Goal: Find contact information: Find contact information

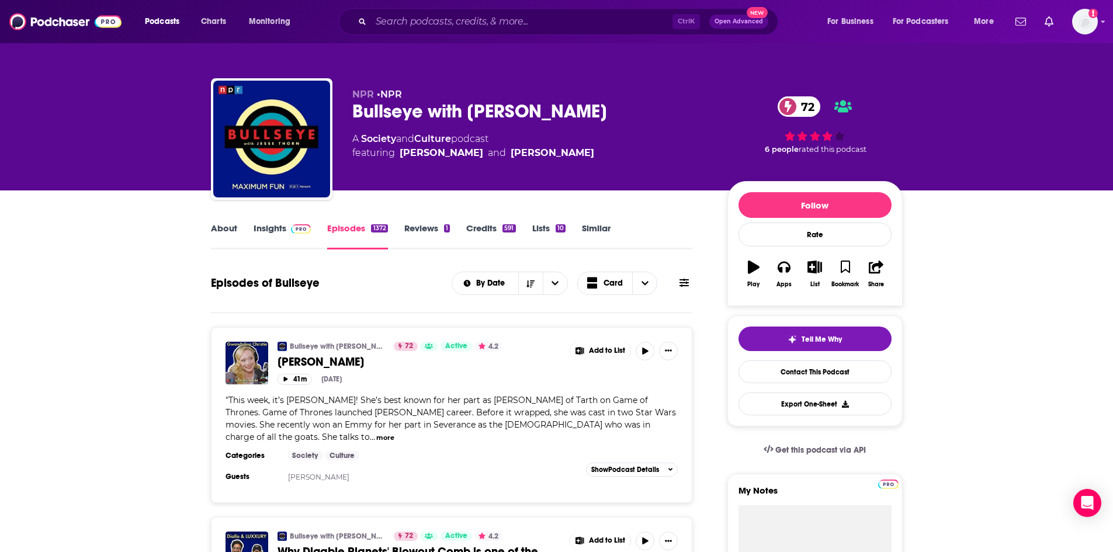
click at [264, 230] on link "Insights" at bounding box center [283, 236] width 58 height 27
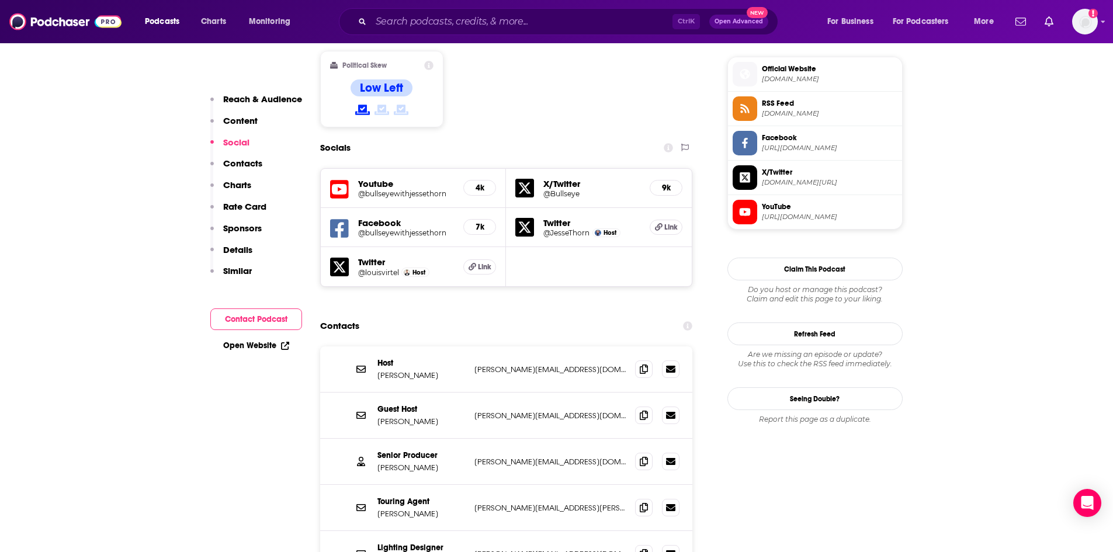
scroll to position [1052, 0]
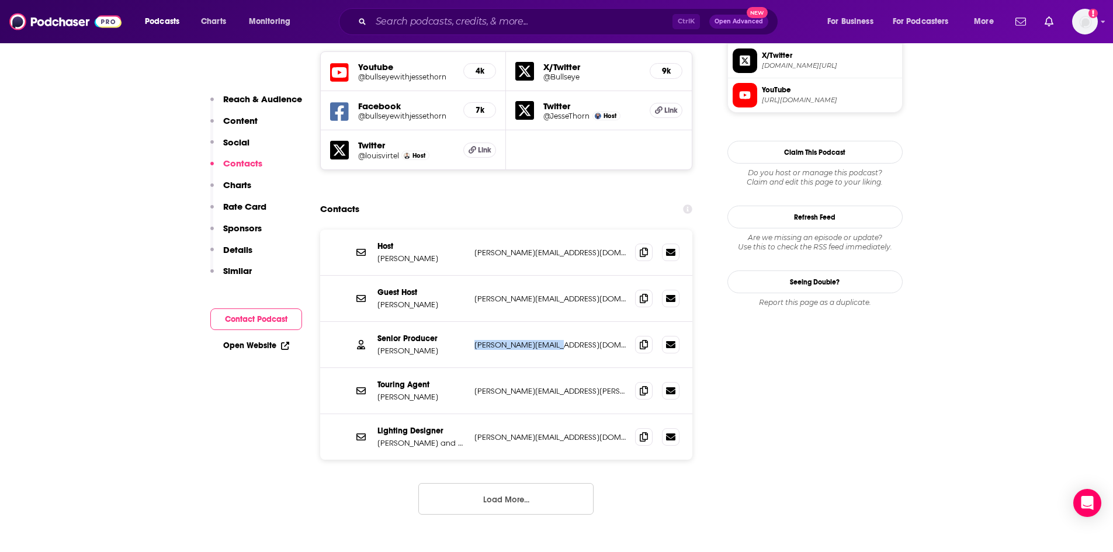
drag, startPoint x: 561, startPoint y: 275, endPoint x: 473, endPoint y: 280, distance: 88.3
click at [473, 322] on div "Senior Producer [PERSON_NAME] [PERSON_NAME][EMAIL_ADDRESS][DOMAIN_NAME] [PERSON…" at bounding box center [506, 345] width 373 height 46
copy p "[PERSON_NAME][EMAIL_ADDRESS][DOMAIN_NAME]"
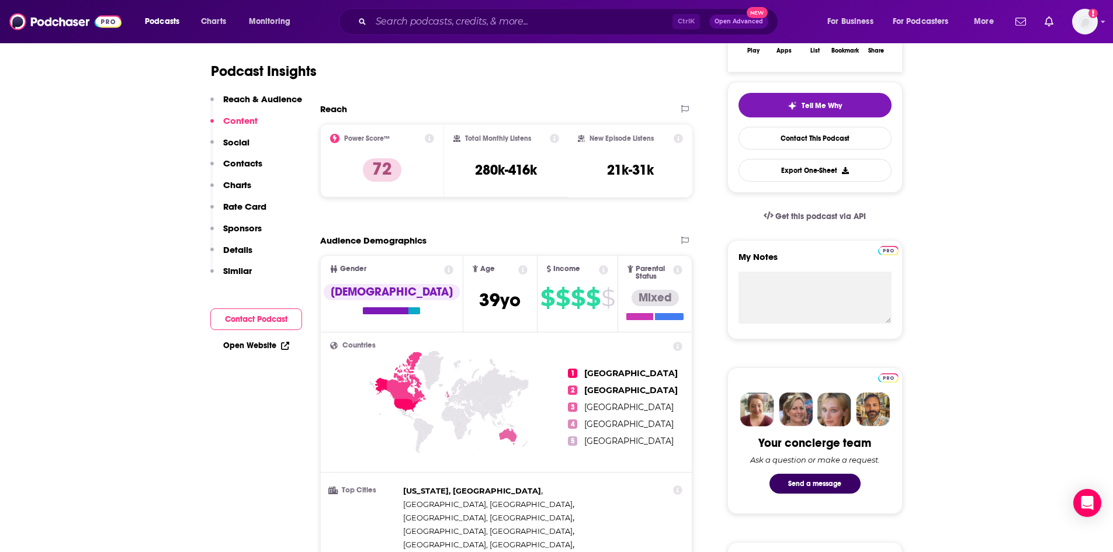
scroll to position [0, 0]
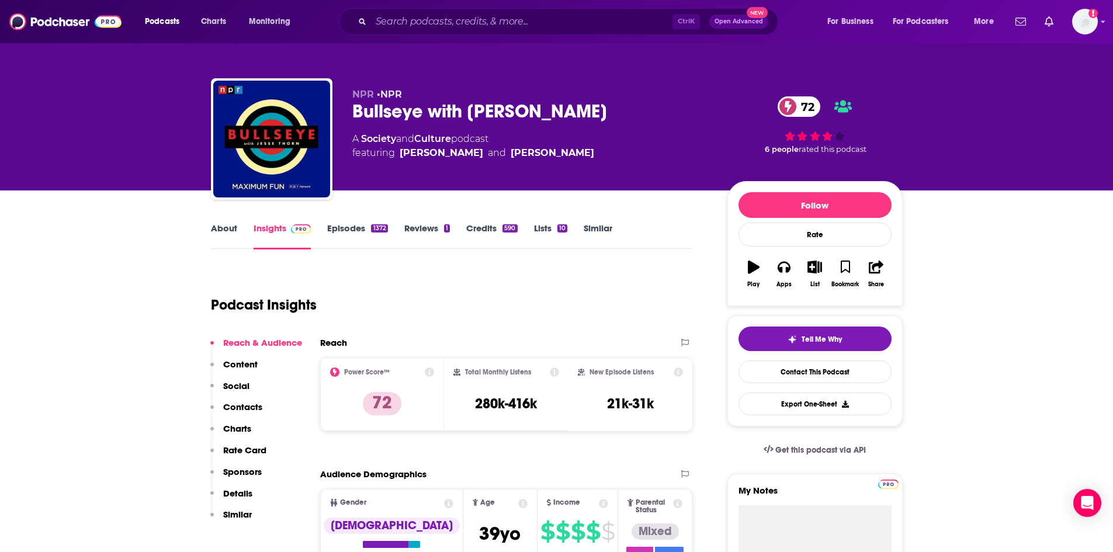
click at [231, 229] on link "About" at bounding box center [224, 236] width 26 height 27
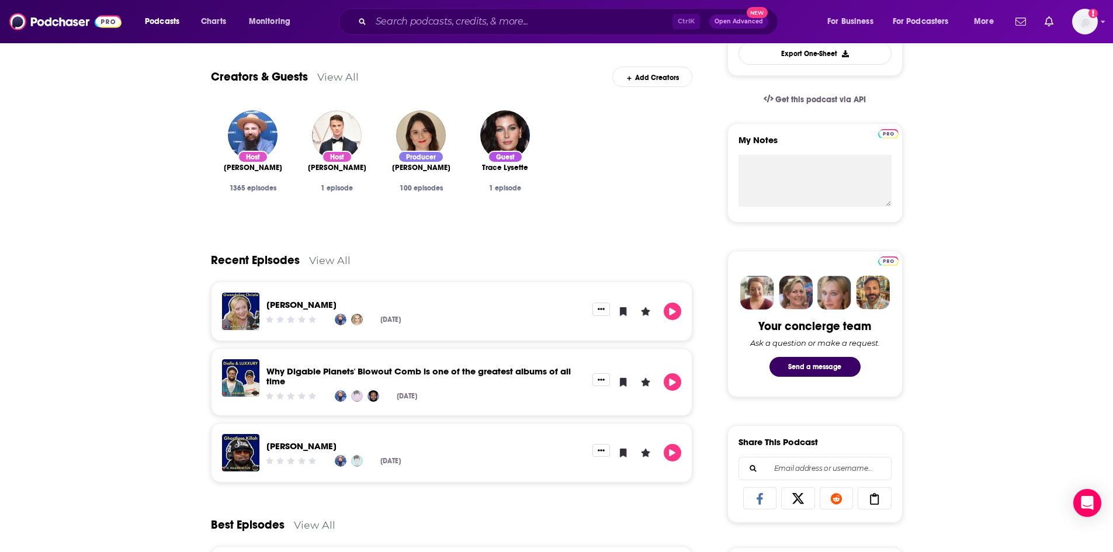
scroll to position [58, 0]
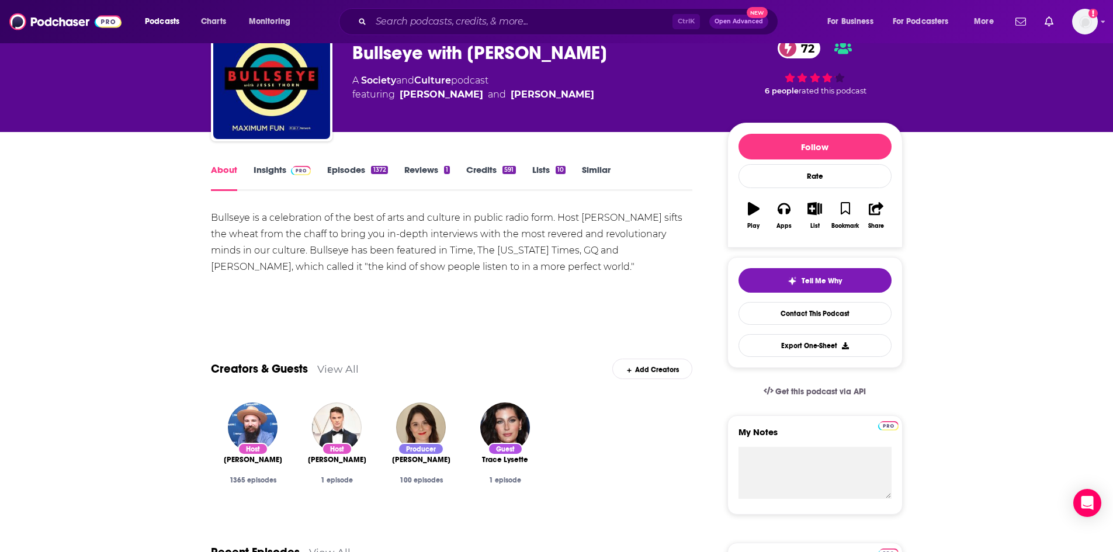
click at [428, 463] on span "[PERSON_NAME]" at bounding box center [421, 459] width 58 height 9
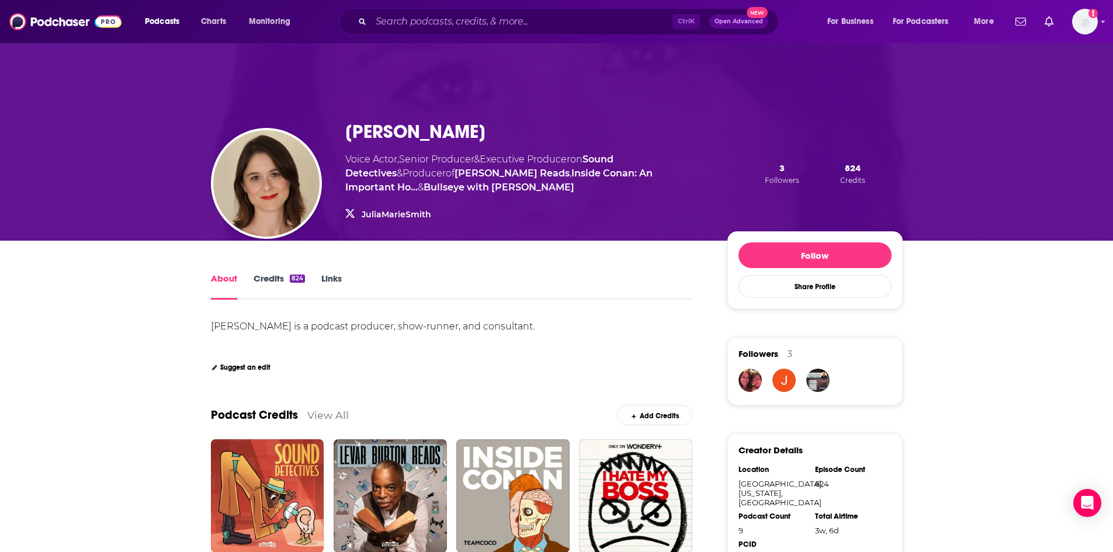
click at [269, 277] on link "Credits 824" at bounding box center [279, 286] width 51 height 27
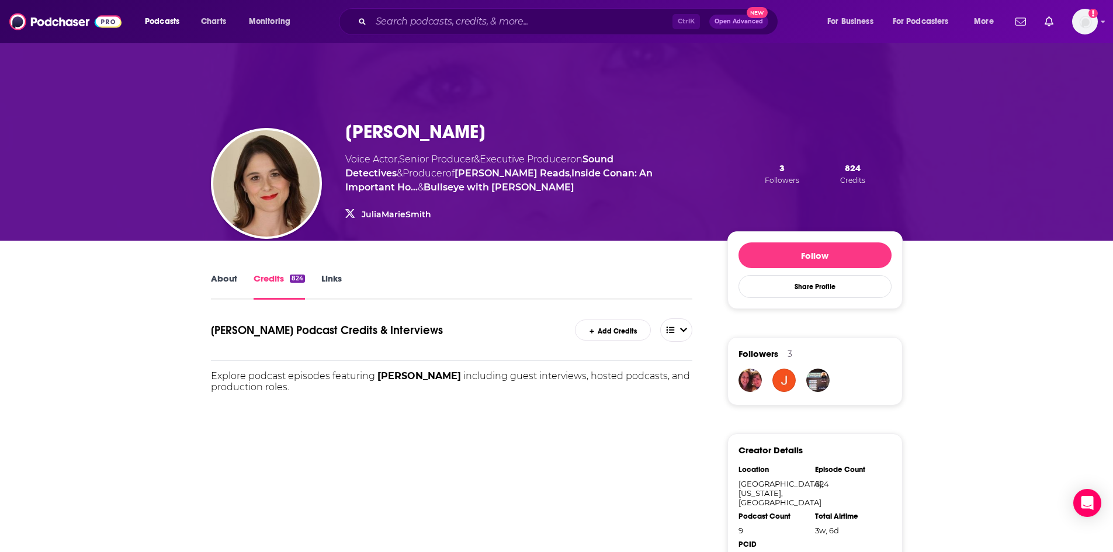
click at [231, 285] on link "About" at bounding box center [224, 286] width 26 height 27
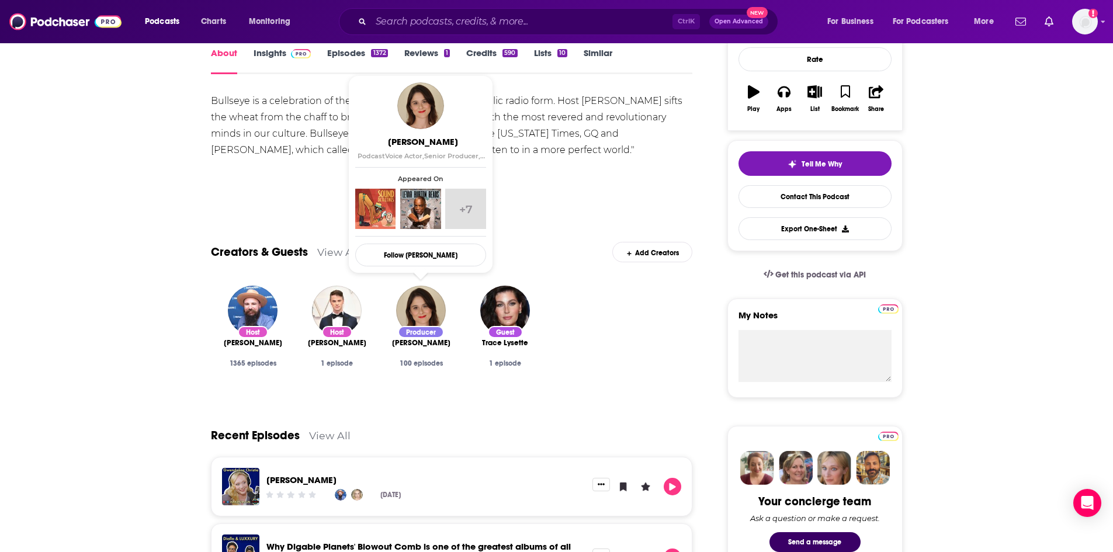
scroll to position [58, 0]
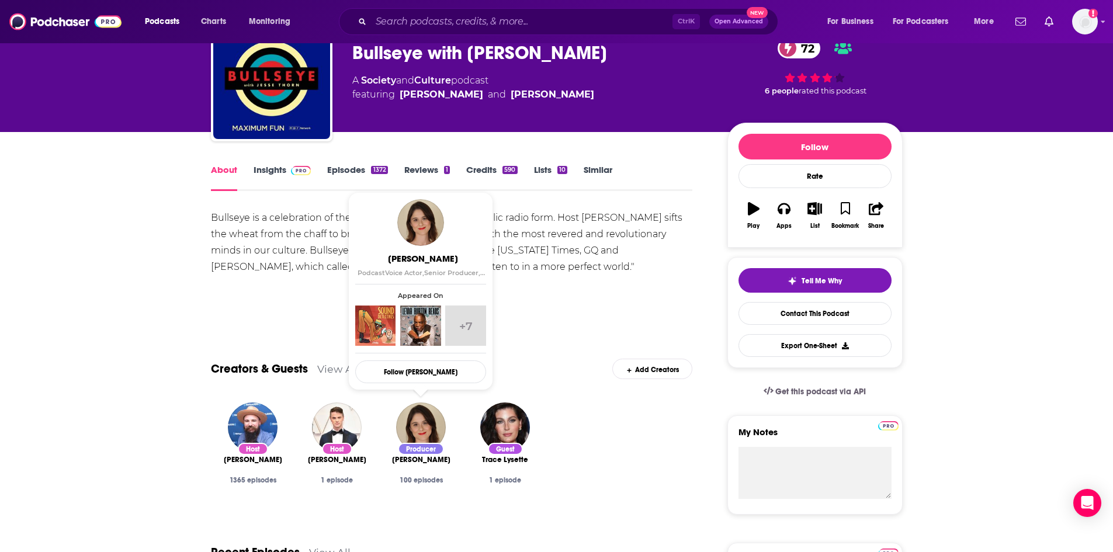
click at [265, 167] on link "Insights" at bounding box center [283, 177] width 58 height 27
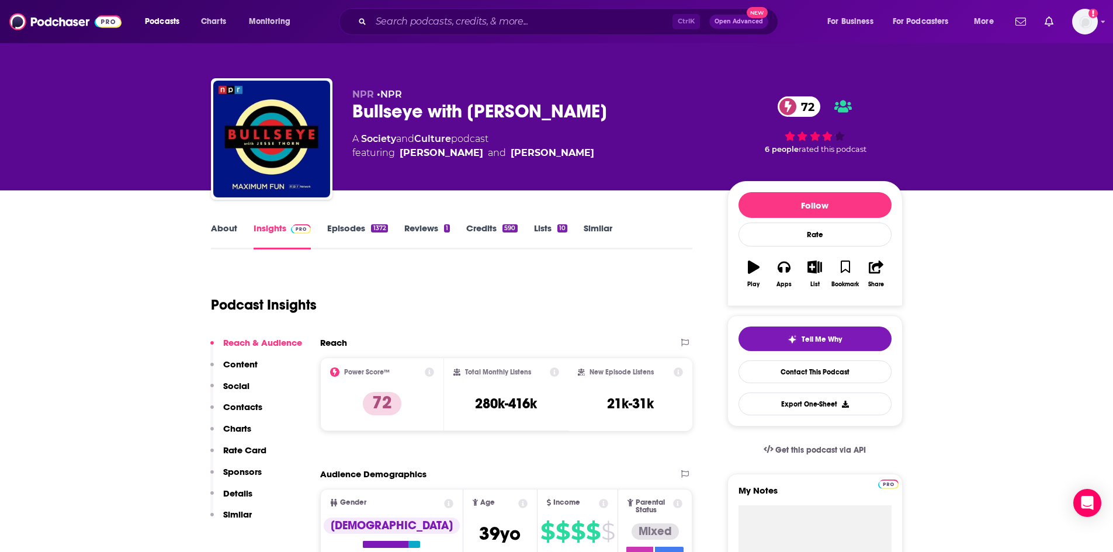
click at [244, 402] on p "Contacts" at bounding box center [242, 406] width 39 height 11
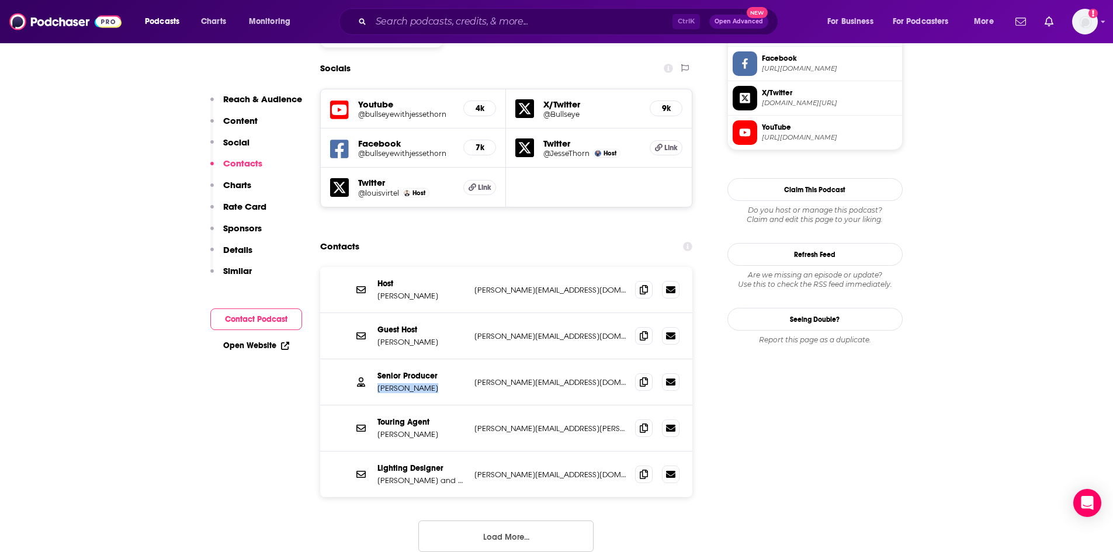
drag, startPoint x: 377, startPoint y: 315, endPoint x: 428, endPoint y: 317, distance: 50.8
click at [428, 383] on p "[PERSON_NAME]" at bounding box center [421, 388] width 88 height 10
copy p "[PERSON_NAME]"
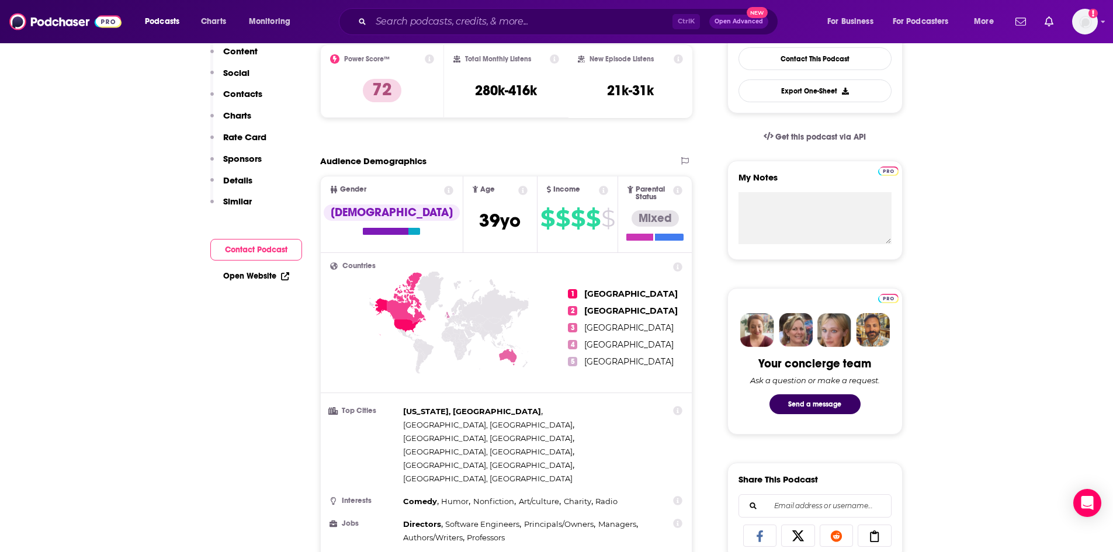
scroll to position [0, 0]
